Goal: Information Seeking & Learning: Learn about a topic

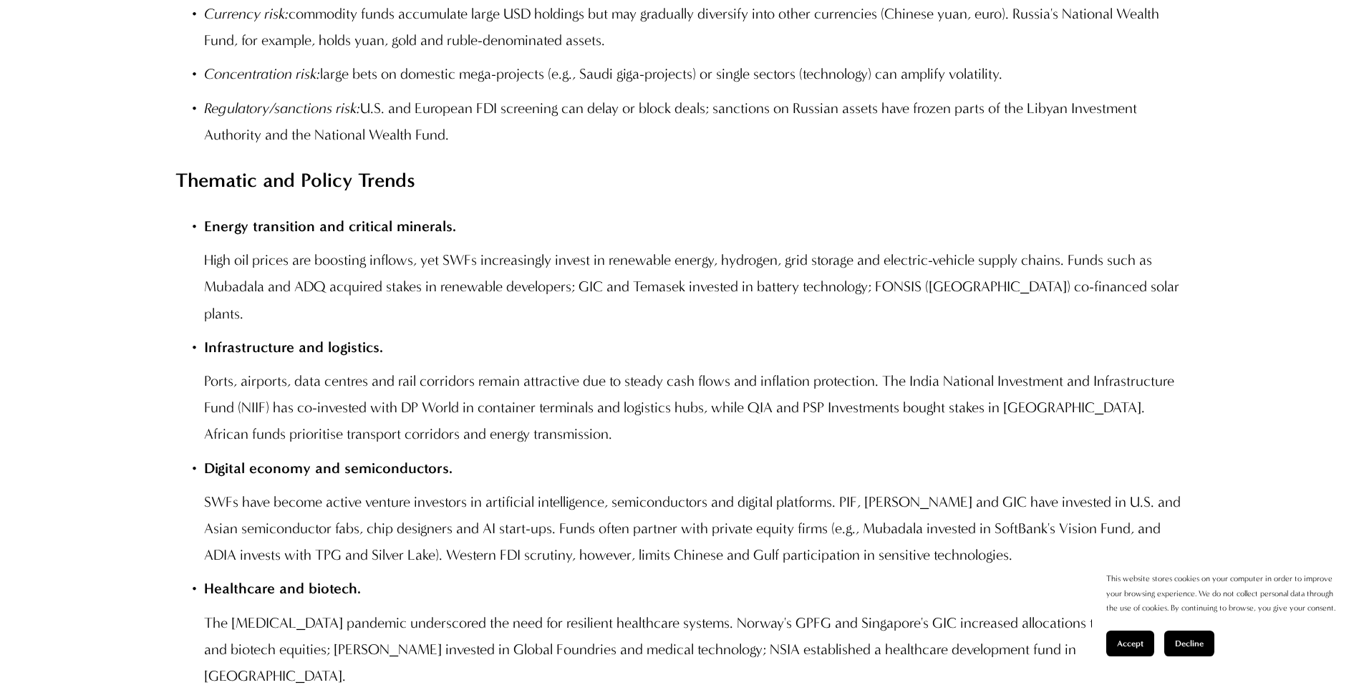
scroll to position [5583, 0]
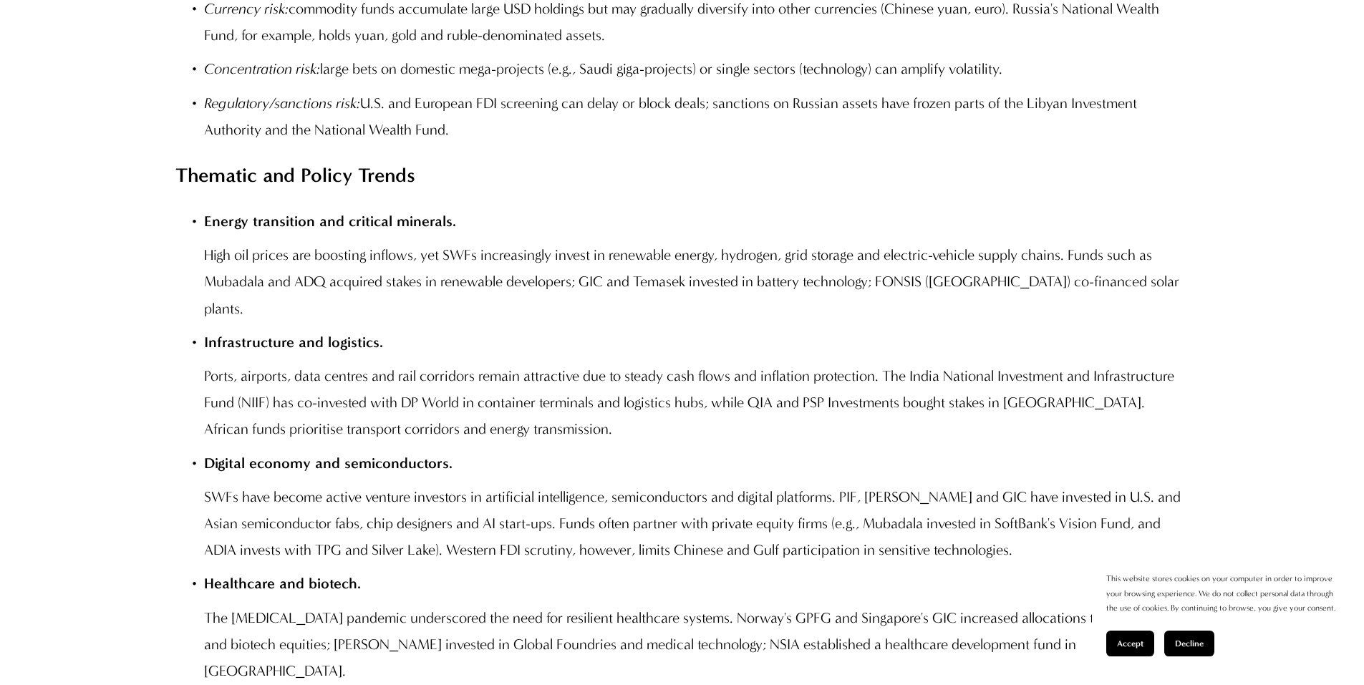
click at [918, 303] on li "Energy transition and critical minerals. High oil prices are boosting inflows, …" at bounding box center [696, 264] width 984 height 113
click at [902, 356] on p "Infrastructure and logistics." at bounding box center [696, 342] width 984 height 26
click at [757, 429] on p "Ports, airports, data centres and rail corridors remain attractive due to stead…" at bounding box center [696, 402] width 984 height 79
click at [1130, 639] on span "Accept" at bounding box center [1130, 643] width 26 height 10
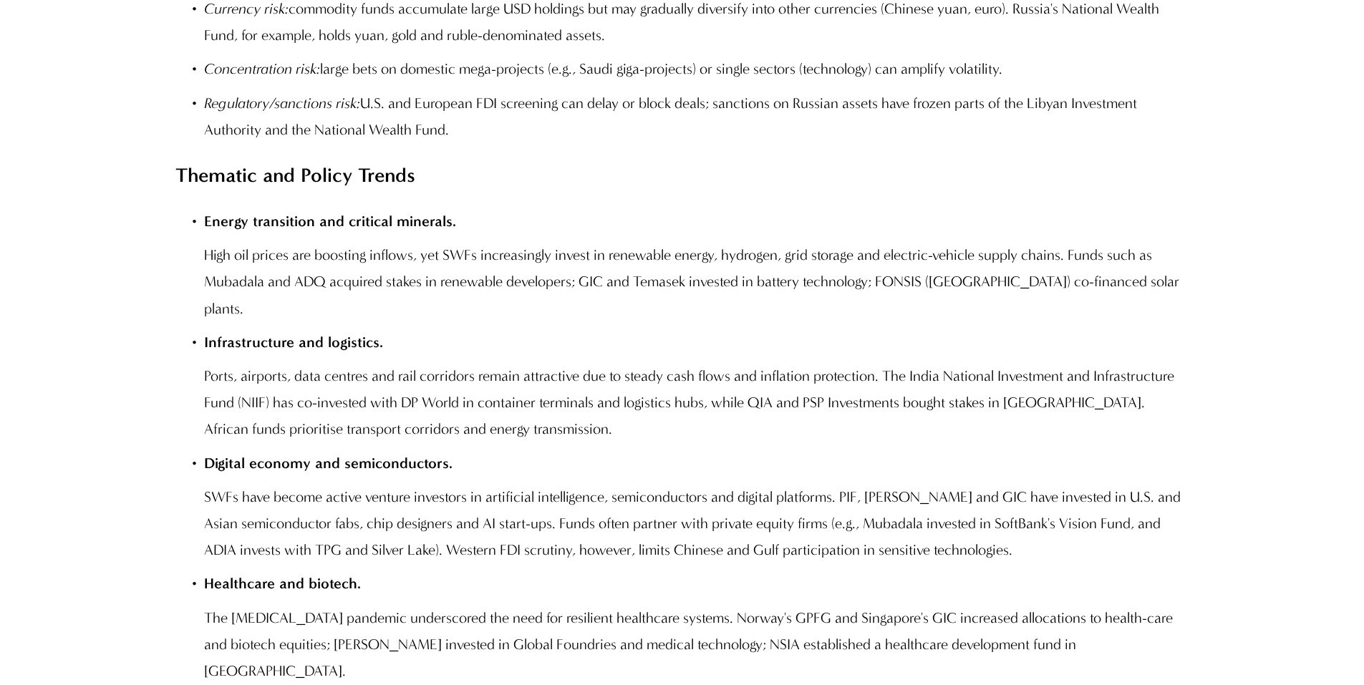
click at [666, 442] on p "Ports, airports, data centres and rail corridors remain attractive due to stead…" at bounding box center [696, 402] width 984 height 79
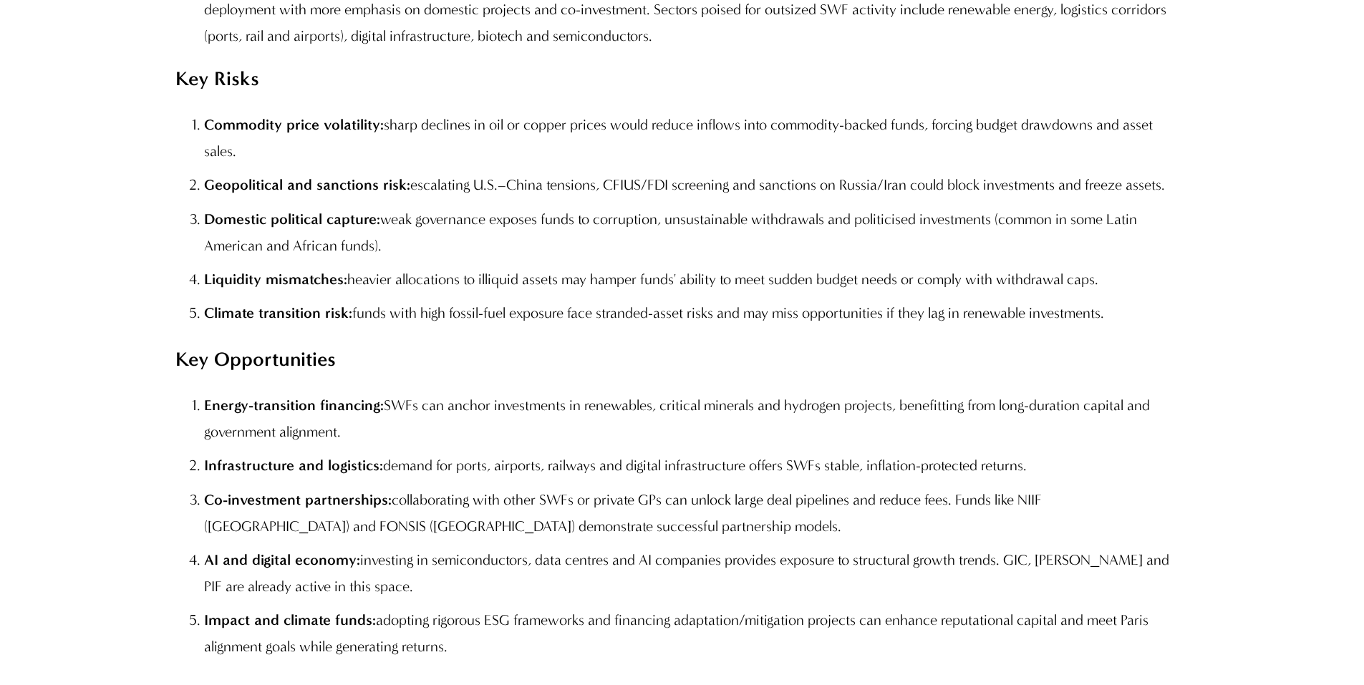
scroll to position [3891, 0]
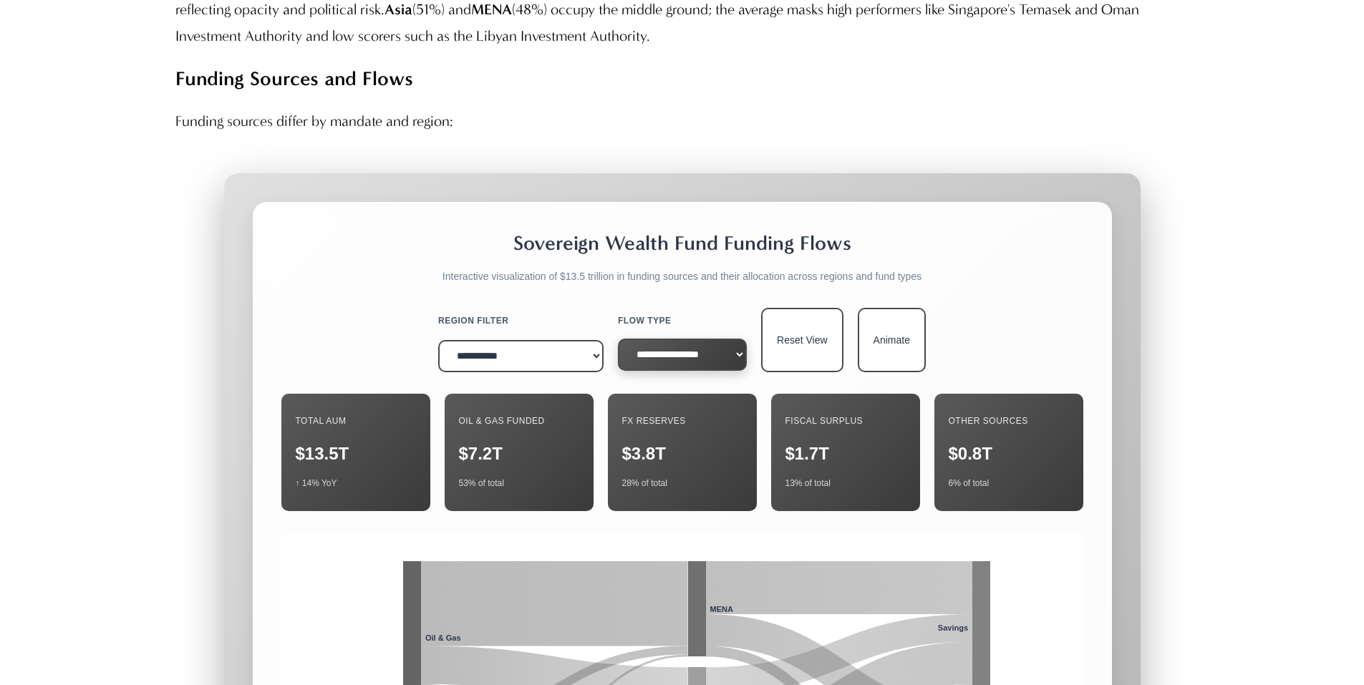
click at [719, 371] on select "**********" at bounding box center [682, 355] width 129 height 32
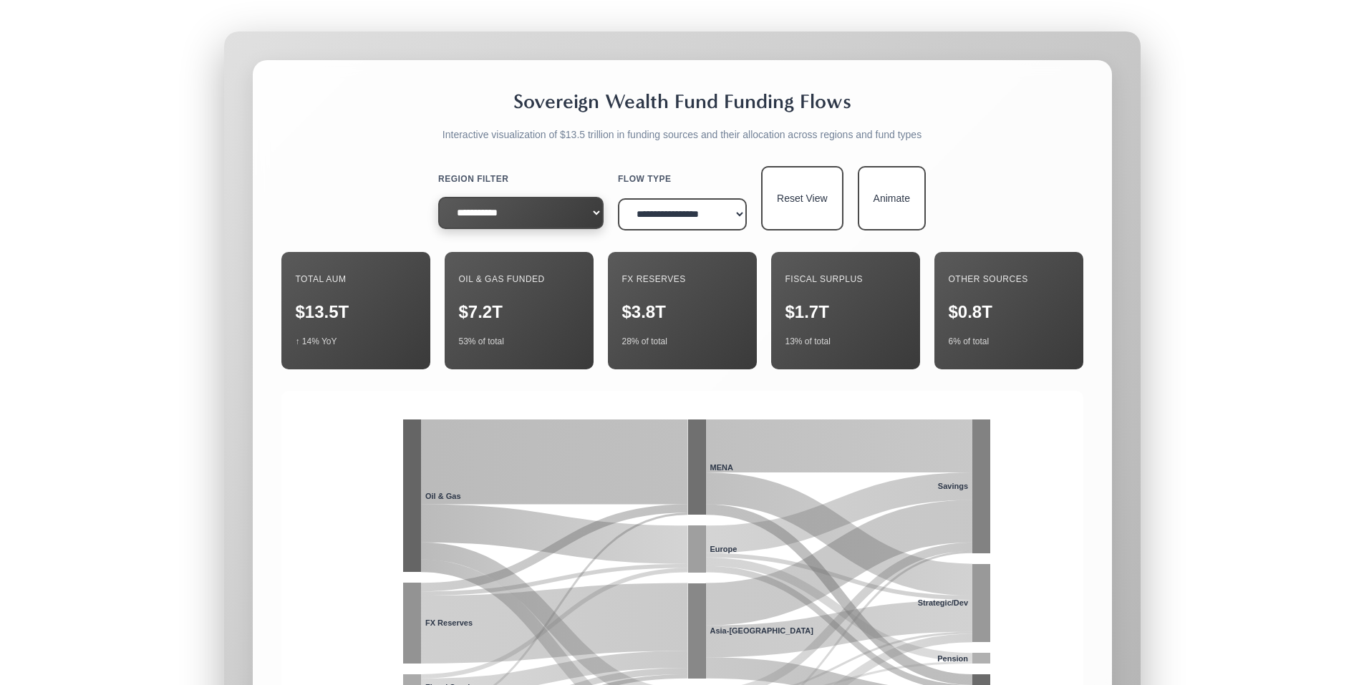
scroll to position [4034, 0]
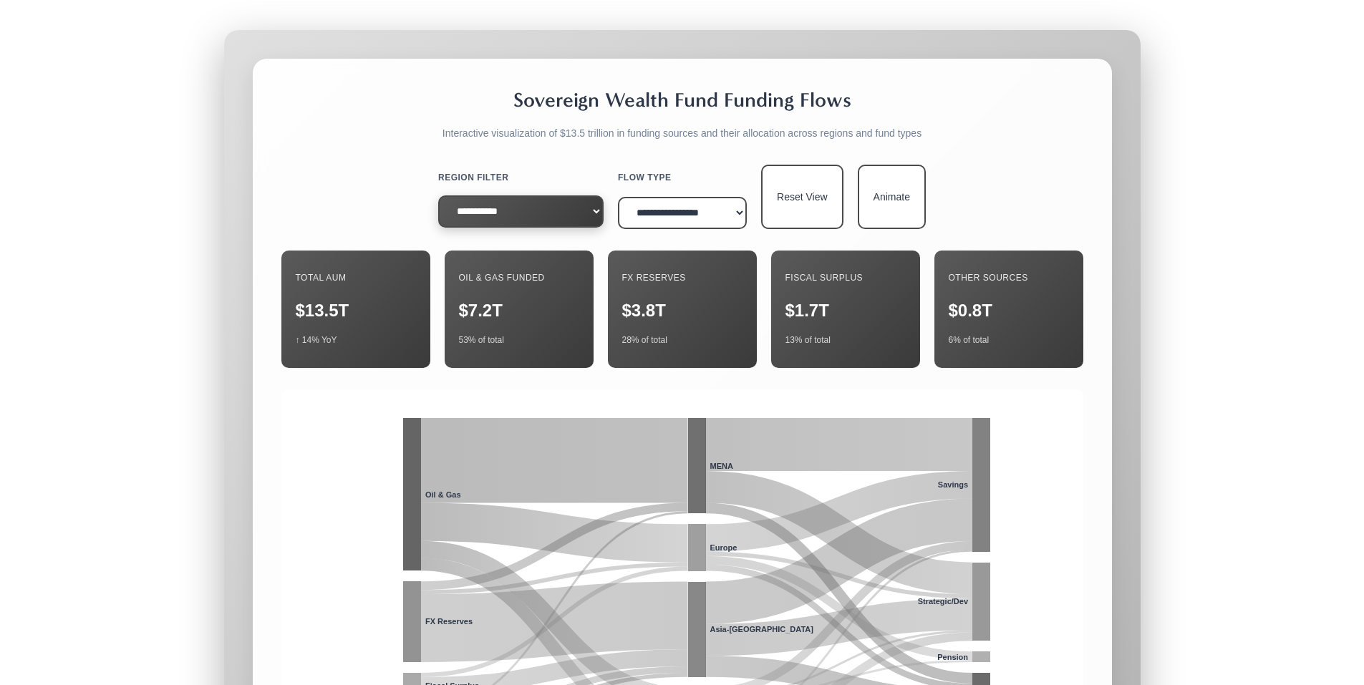
click at [533, 228] on select "**********" at bounding box center [520, 211] width 165 height 32
drag, startPoint x: 533, startPoint y: 271, endPoint x: 540, endPoint y: 266, distance: 8.7
click at [533, 228] on select "**********" at bounding box center [520, 211] width 165 height 32
click at [717, 218] on div "**********" at bounding box center [682, 474] width 859 height 830
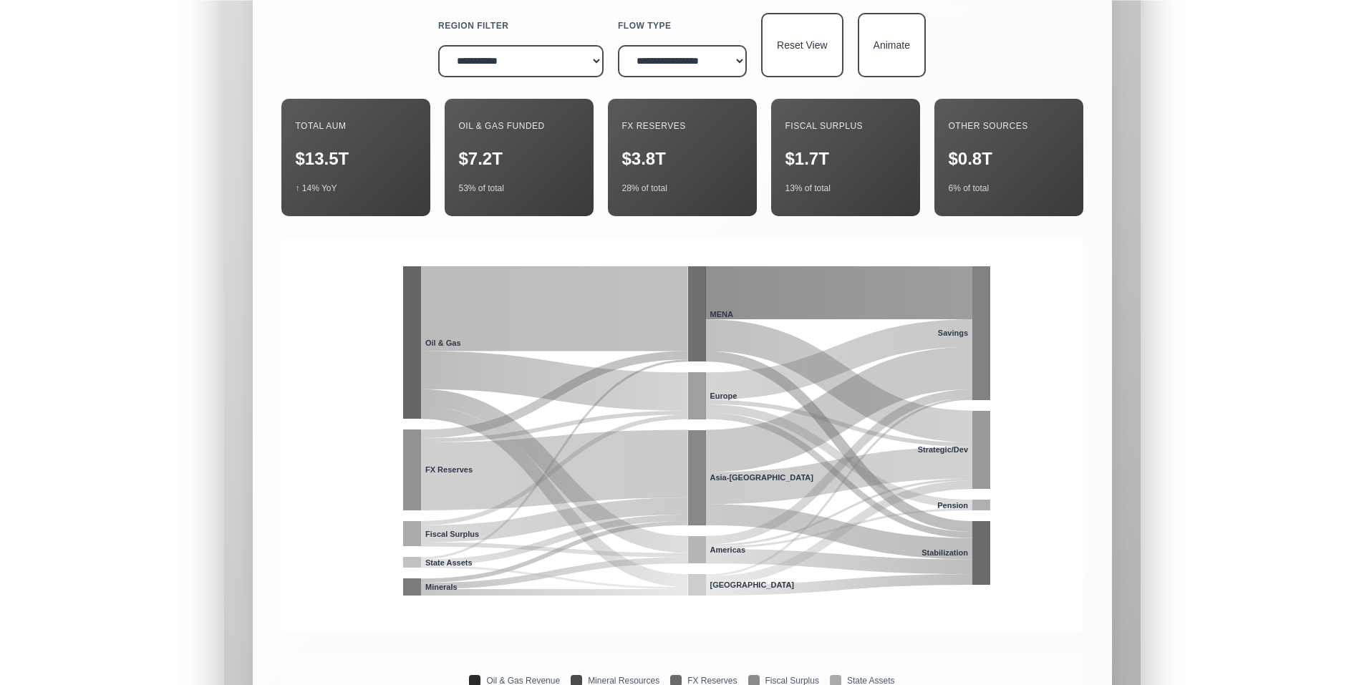
scroll to position [4177, 0]
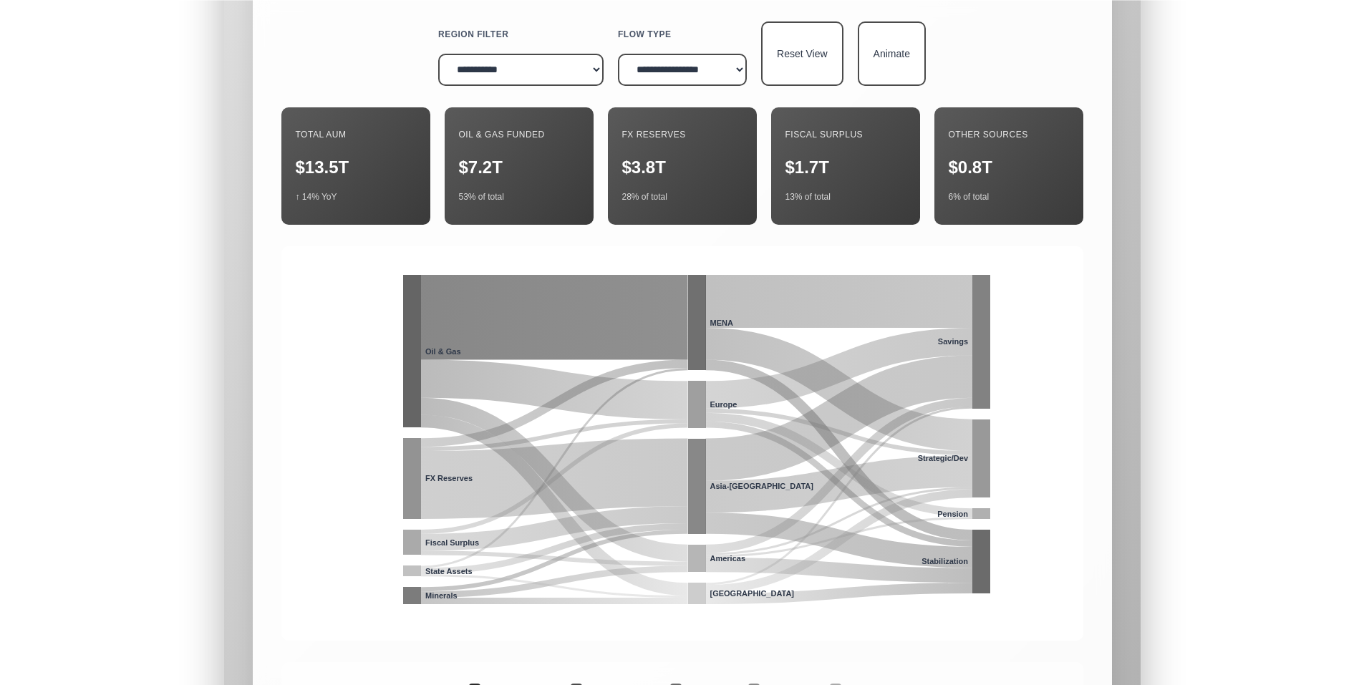
click at [660, 317] on icon at bounding box center [554, 317] width 267 height 0
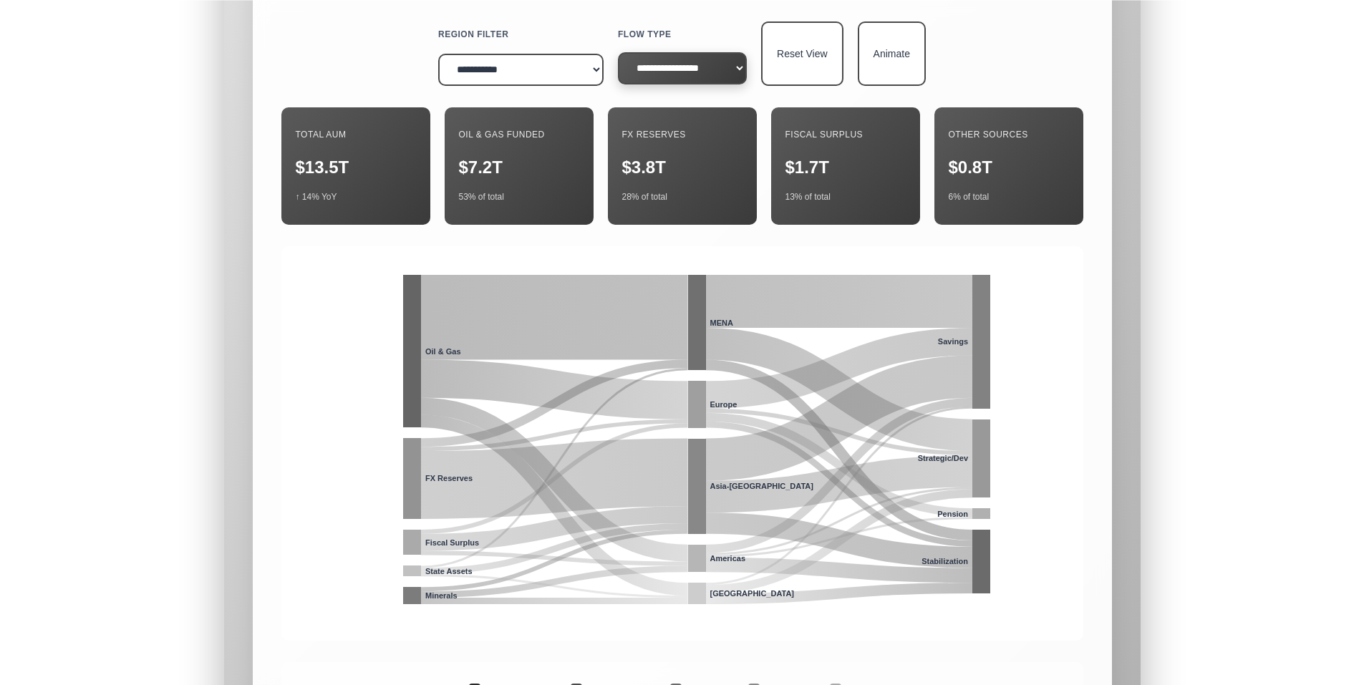
click at [702, 84] on select "**********" at bounding box center [682, 68] width 129 height 32
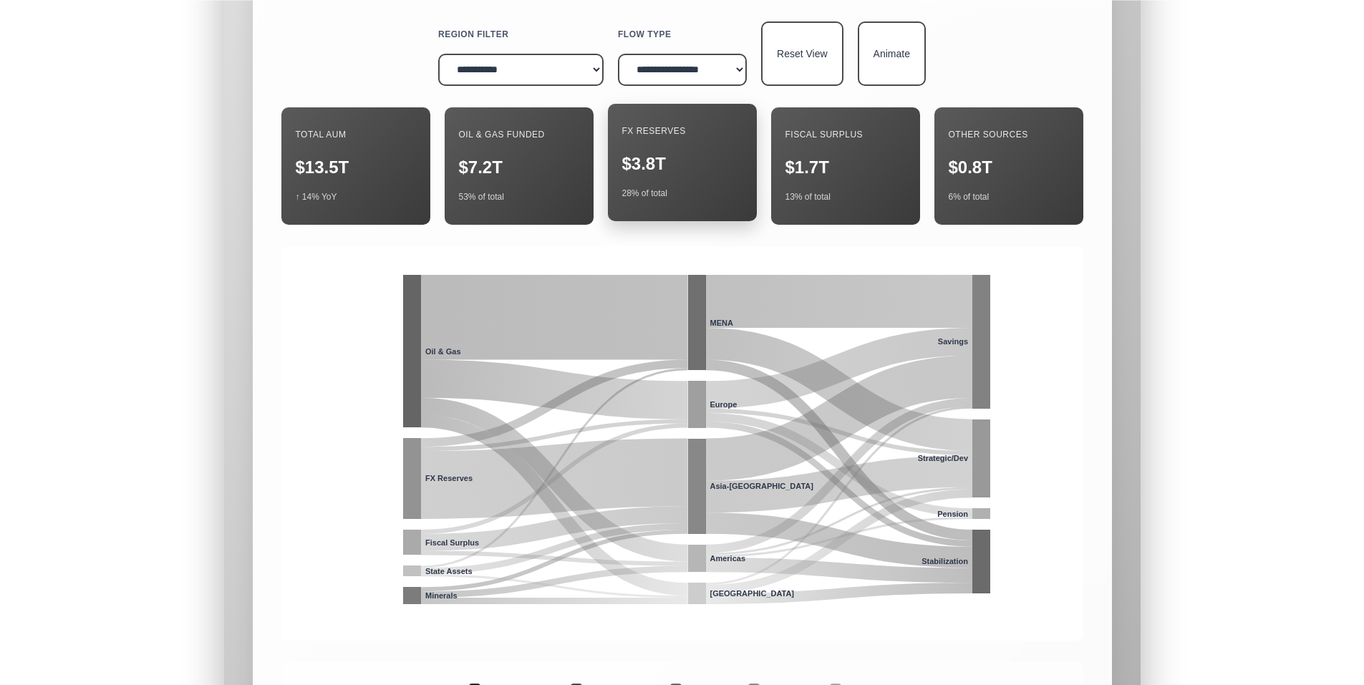
click at [652, 177] on div "$3.8T" at bounding box center [682, 163] width 120 height 26
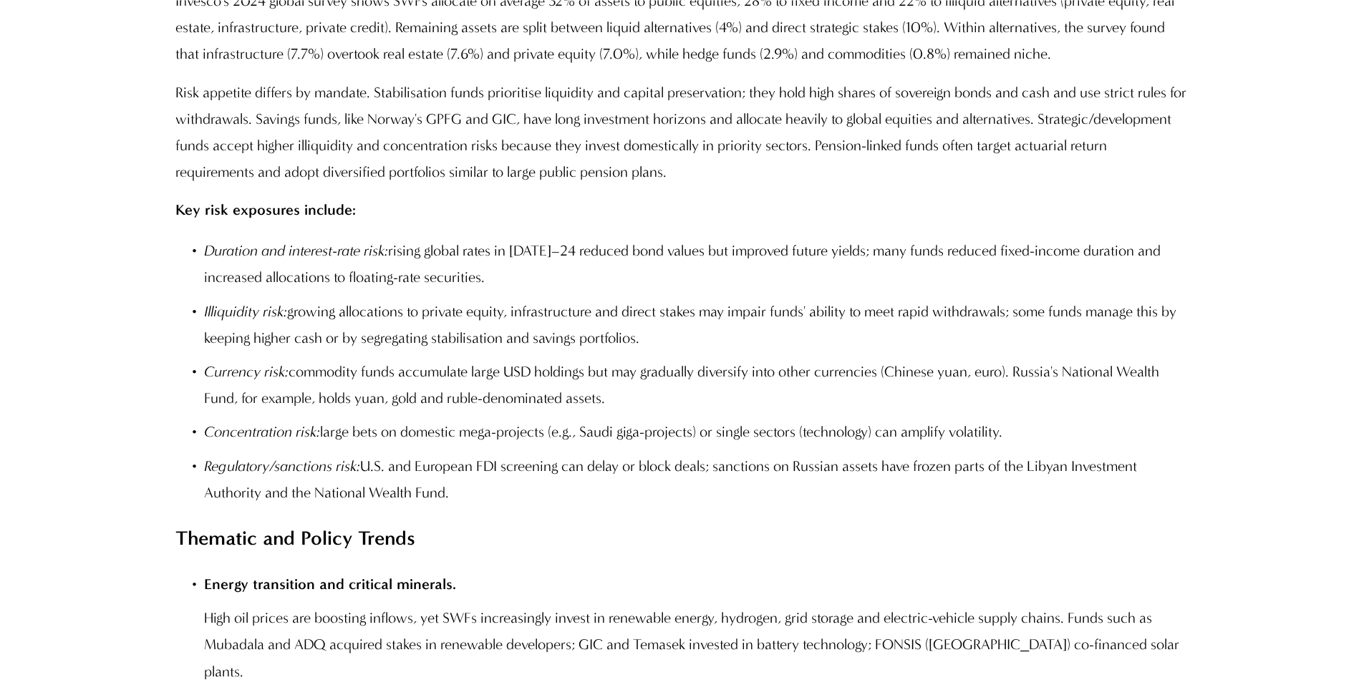
scroll to position [8441, 0]
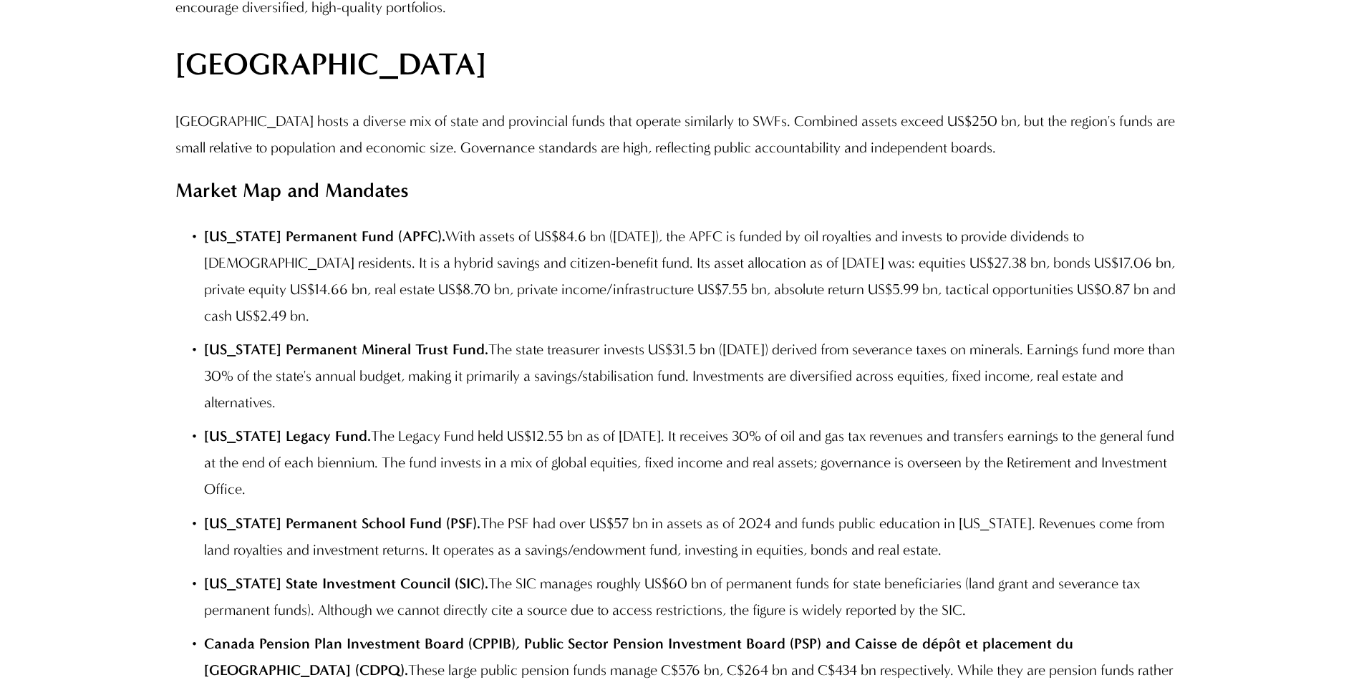
click at [565, 475] on p "[US_STATE] Legacy Fund. The Legacy Fund held US$12.55 bn as of [DATE]. It recei…" at bounding box center [696, 462] width 984 height 79
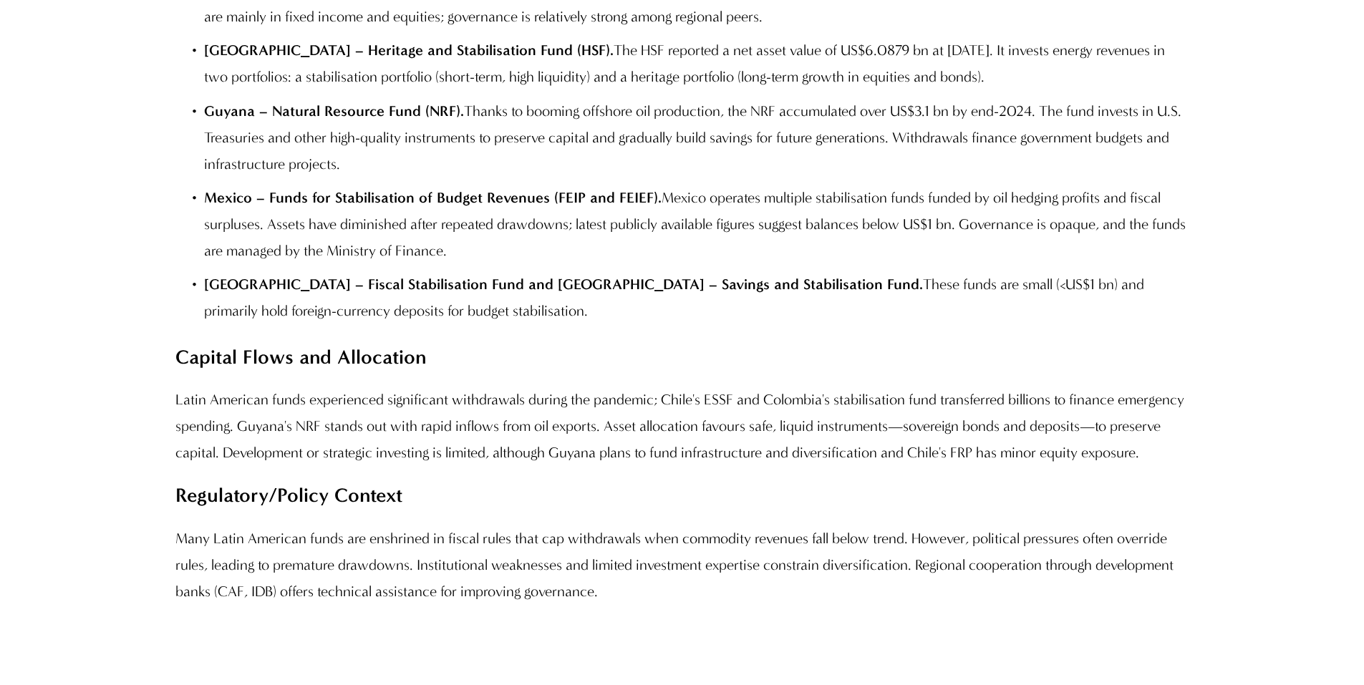
scroll to position [10016, 0]
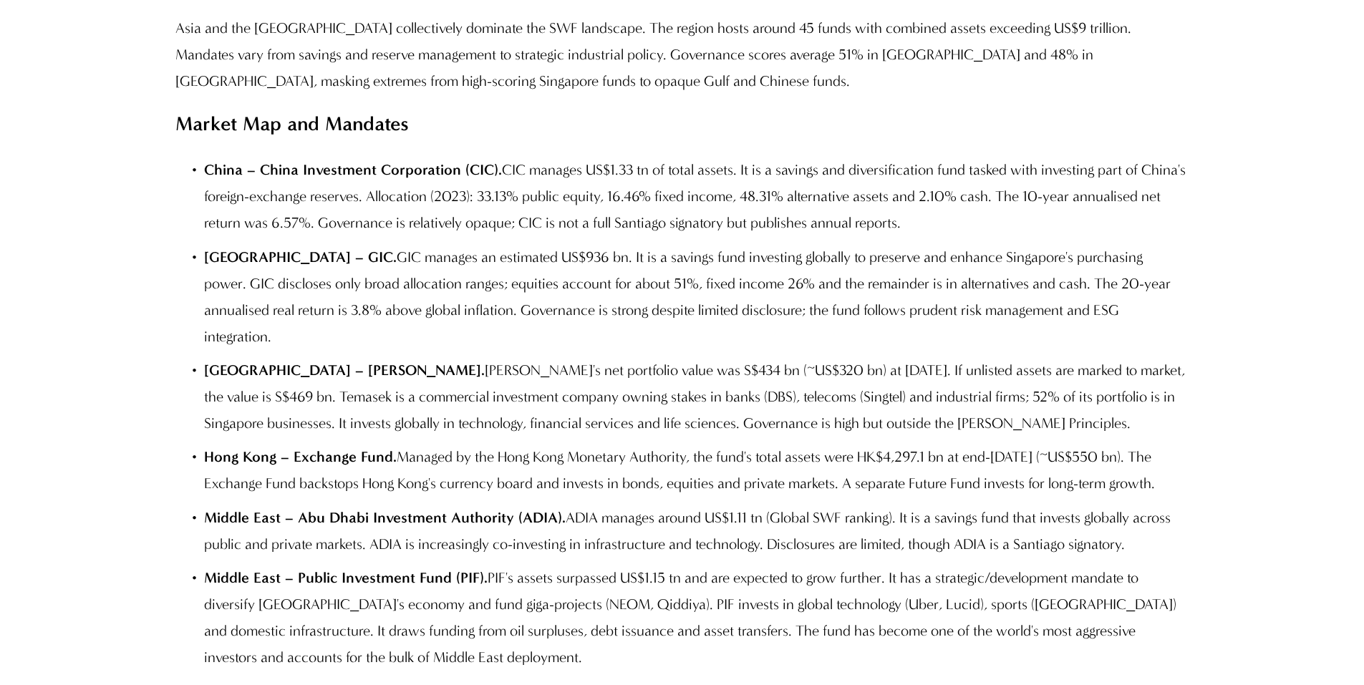
scroll to position [11534, 0]
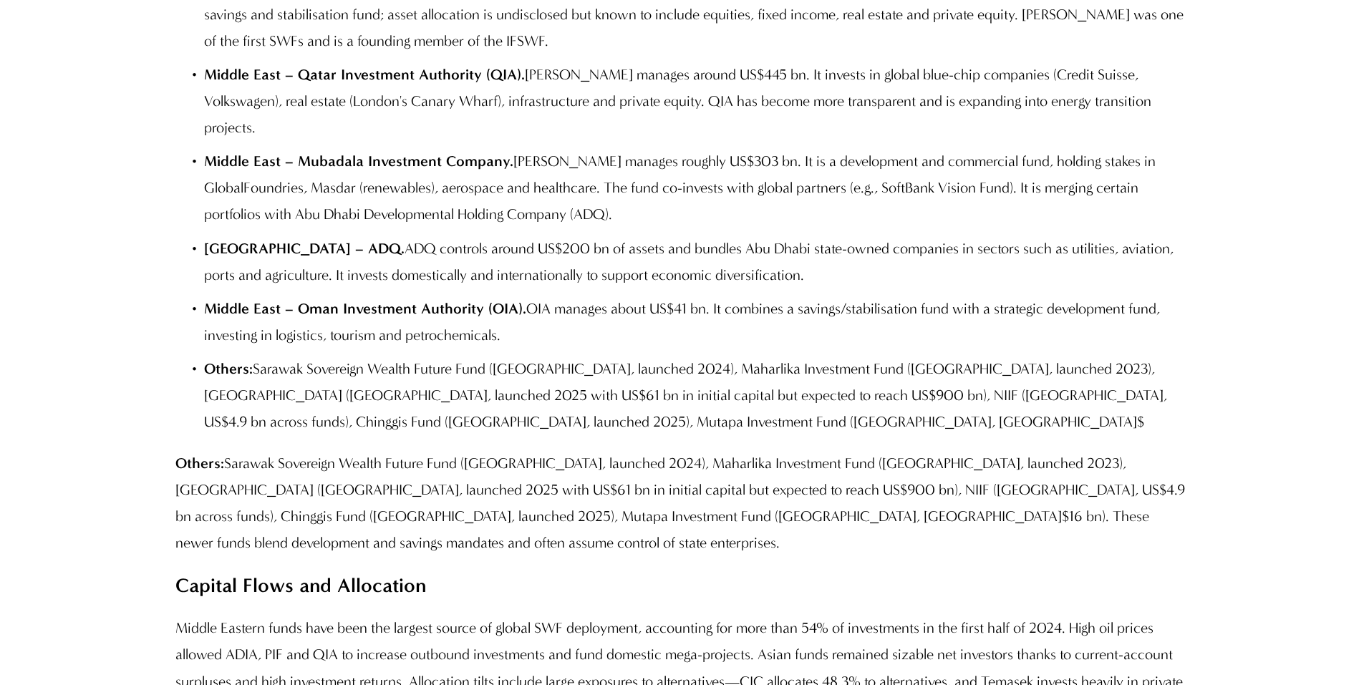
click at [1291, 287] on article "GeoCoded Special Report: The State of Global Sovereign Wealth Funds ([DATE]) [D…" at bounding box center [682, 292] width 1364 height 23260
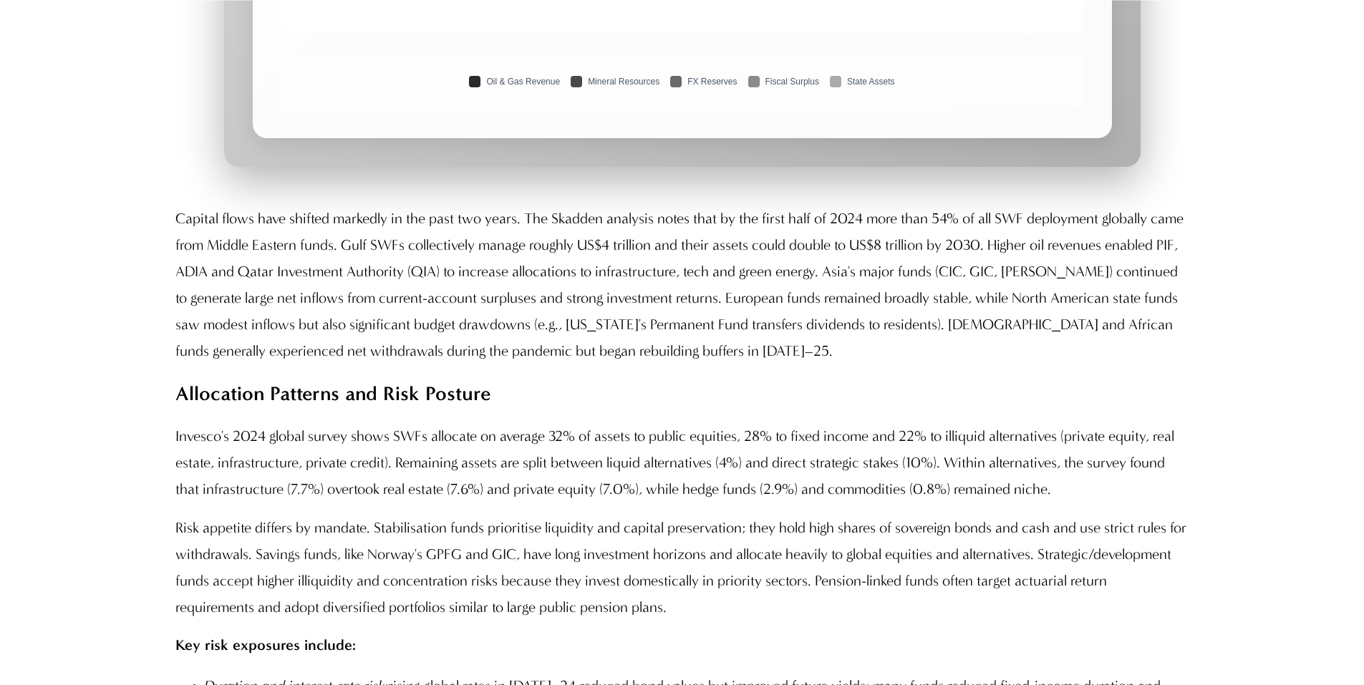
scroll to position [4905, 0]
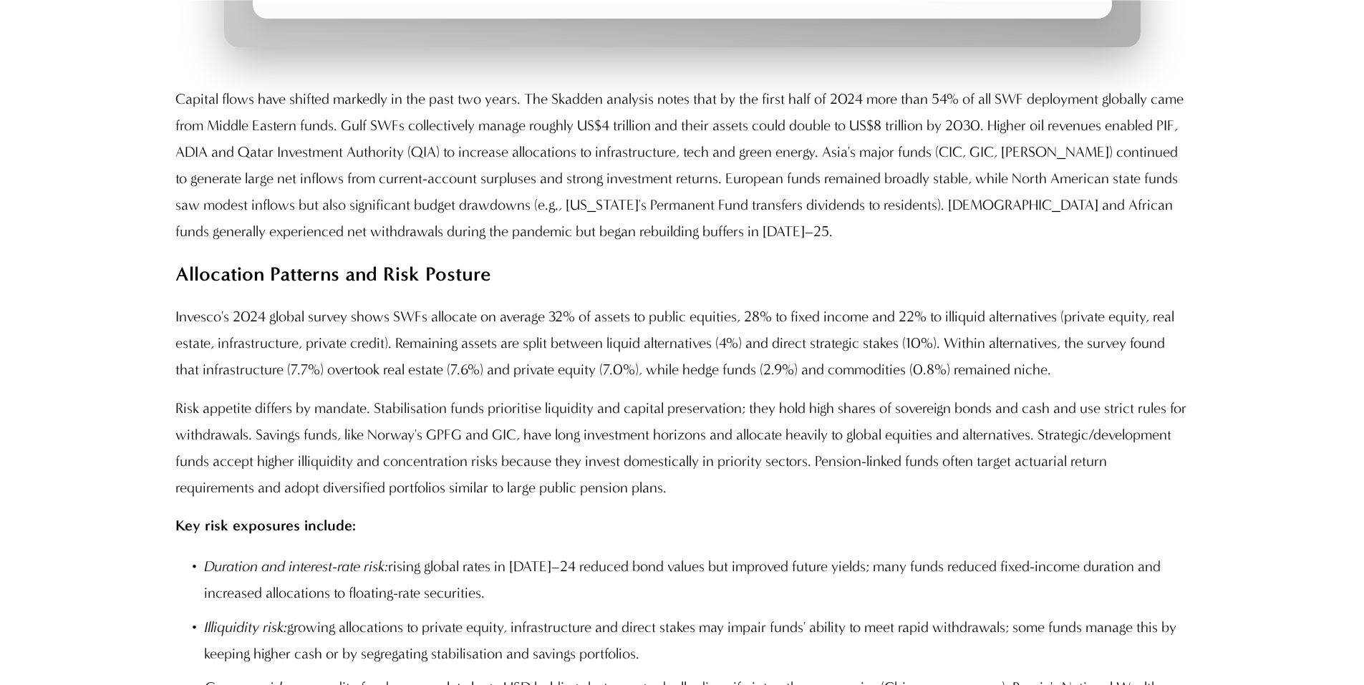
click at [800, 369] on p "Invesco's 2024 global survey shows SWFs allocate on average 32% of assets to pu…" at bounding box center [681, 342] width 1013 height 79
drag, startPoint x: 597, startPoint y: 318, endPoint x: 606, endPoint y: 324, distance: 10.9
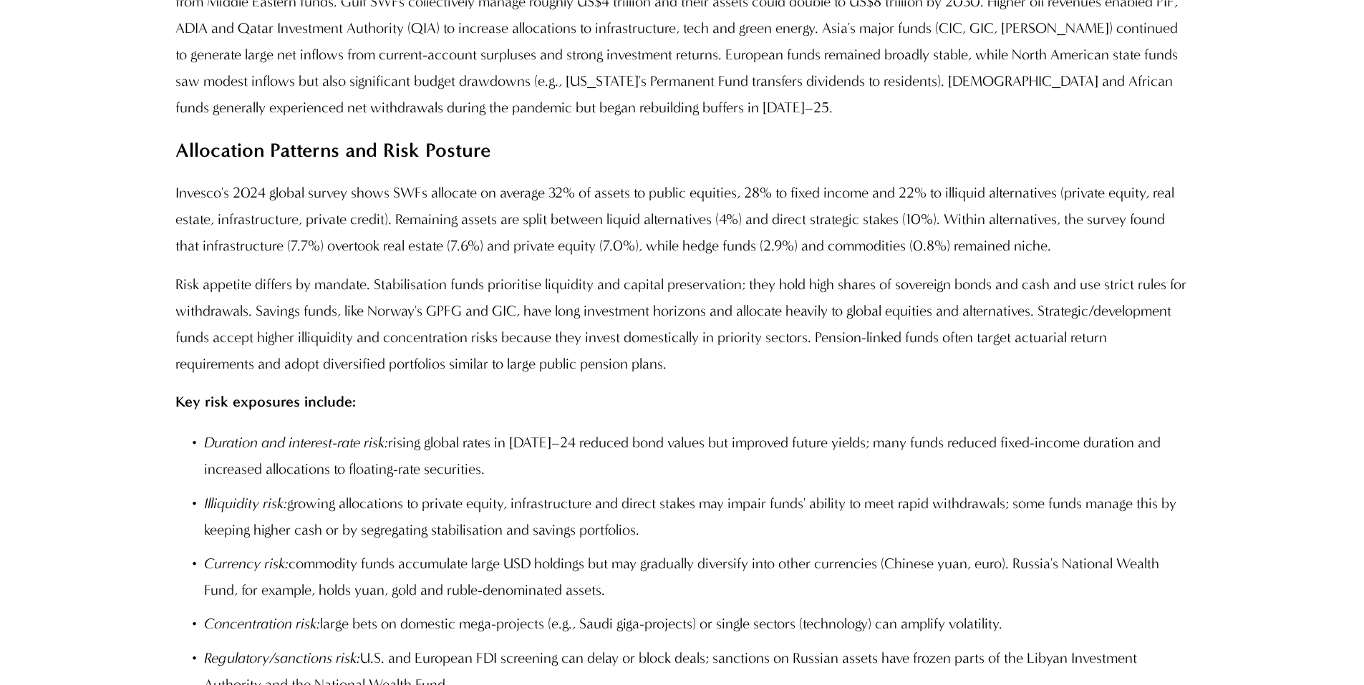
scroll to position [5048, 0]
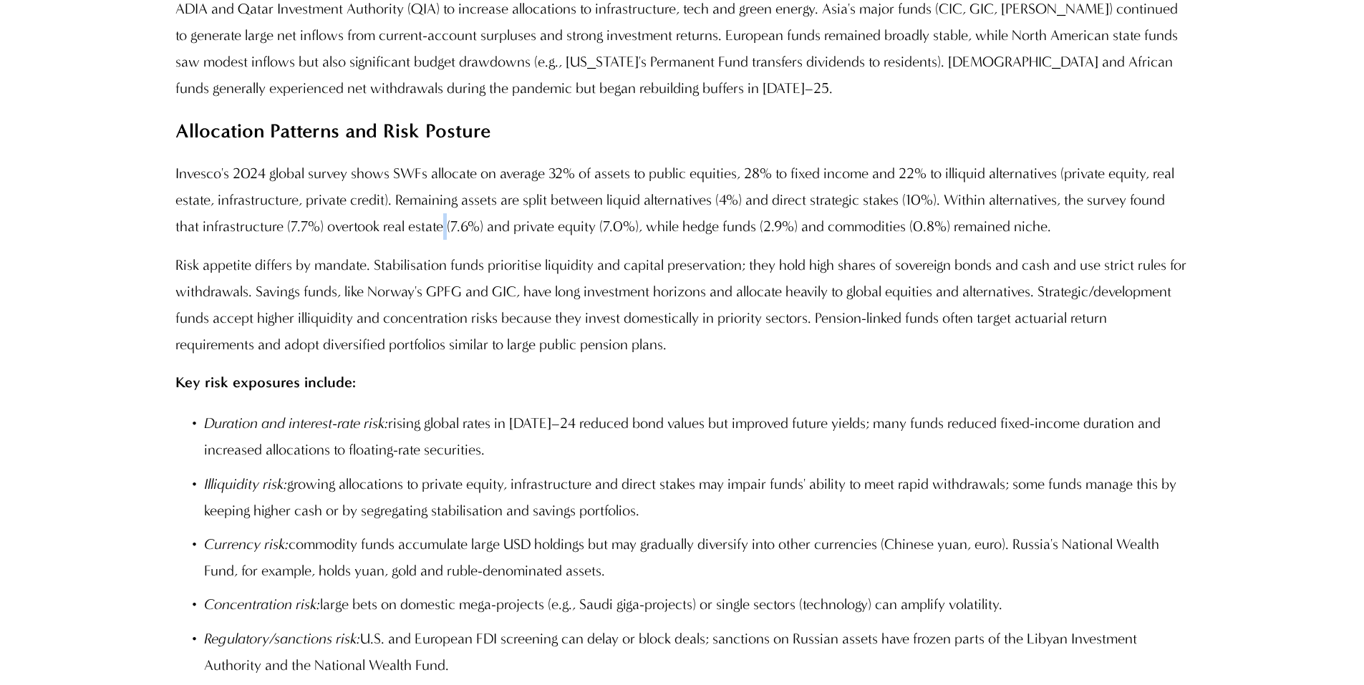
click at [492, 240] on p "Invesco's 2024 global survey shows SWFs allocate on average 32% of assets to pu…" at bounding box center [681, 199] width 1013 height 79
click at [687, 240] on p "Invesco's 2024 global survey shows SWFs allocate on average 32% of assets to pu…" at bounding box center [681, 199] width 1013 height 79
click at [592, 36] on p "Capital flows have shifted markedly in the past two years. The Skadden analysis…" at bounding box center [681, 22] width 1013 height 159
click at [948, 358] on p "Risk appetite differs by mandate. Stabilisation funds prioritise liquidity and …" at bounding box center [681, 305] width 1013 height 106
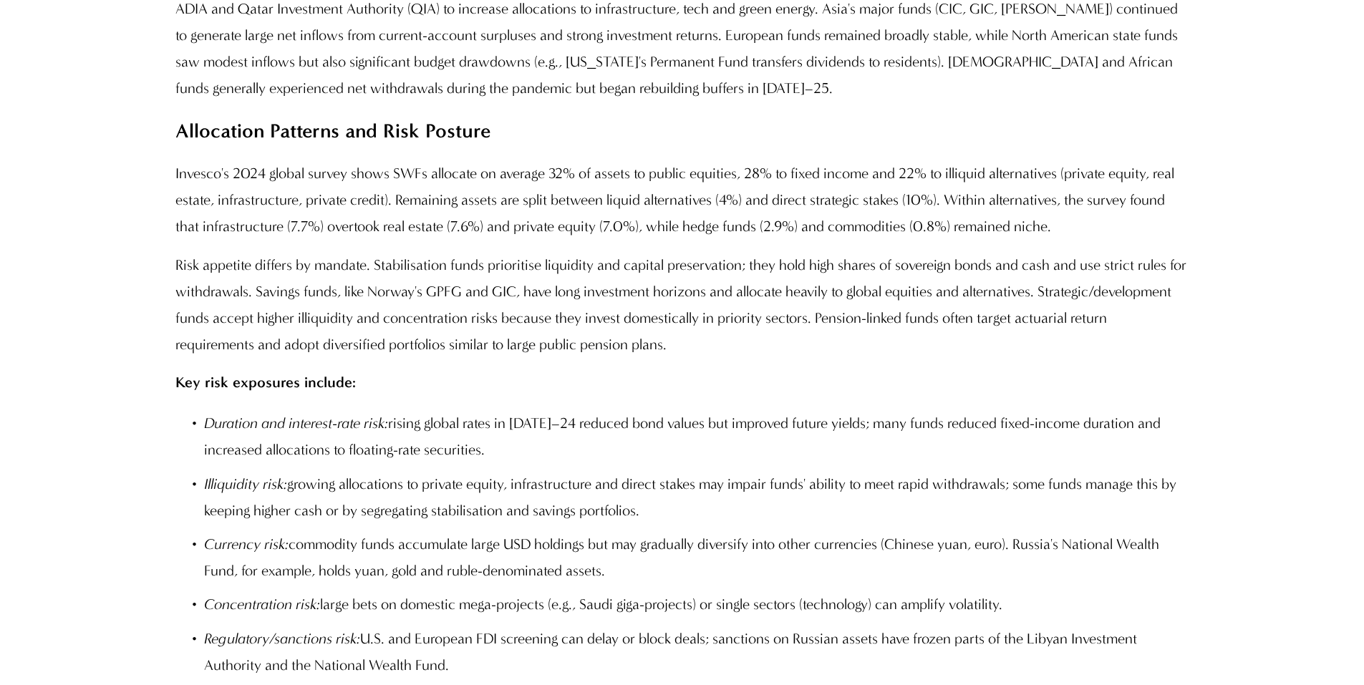
click at [360, 584] on p "Currency risk: commodity funds accumulate large USD holdings but may gradually …" at bounding box center [696, 557] width 984 height 53
